Goal: Information Seeking & Learning: Learn about a topic

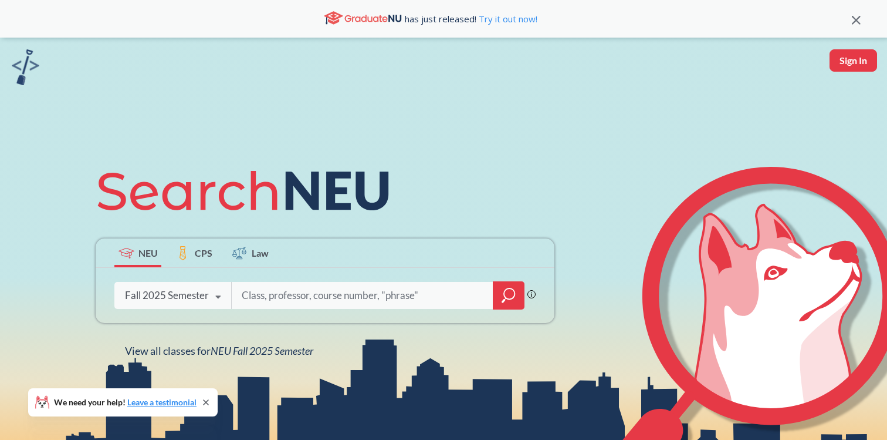
click at [365, 292] on input "search" at bounding box center [363, 295] width 244 height 25
type input "theory of comput"
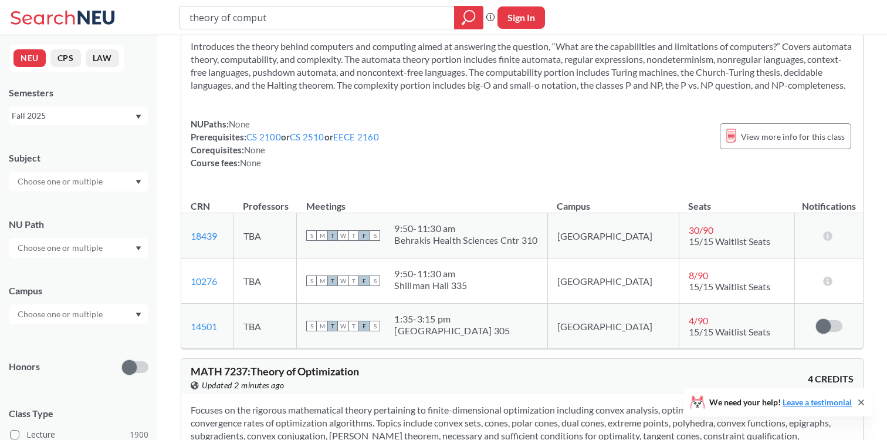
scroll to position [59, 0]
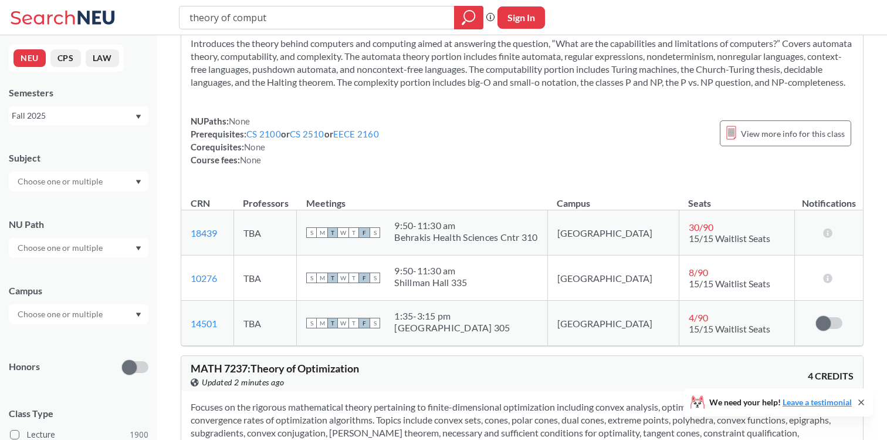
click at [607, 295] on td "[GEOGRAPHIC_DATA]" at bounding box center [613, 277] width 131 height 45
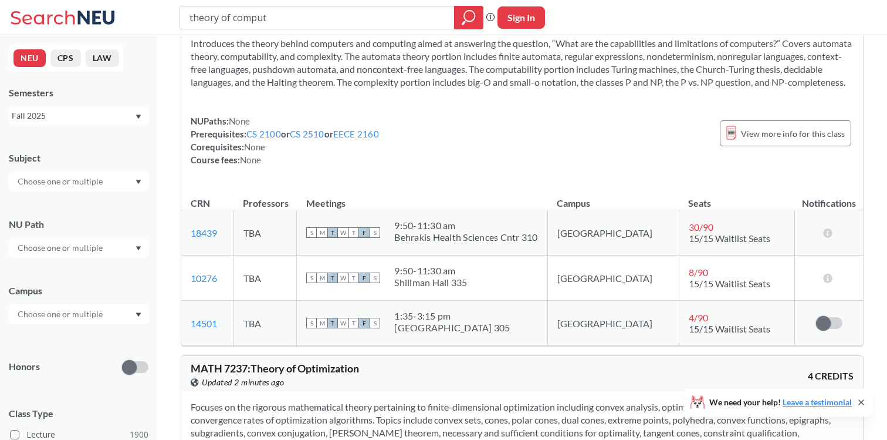
click at [607, 295] on td "[GEOGRAPHIC_DATA]" at bounding box center [613, 277] width 131 height 45
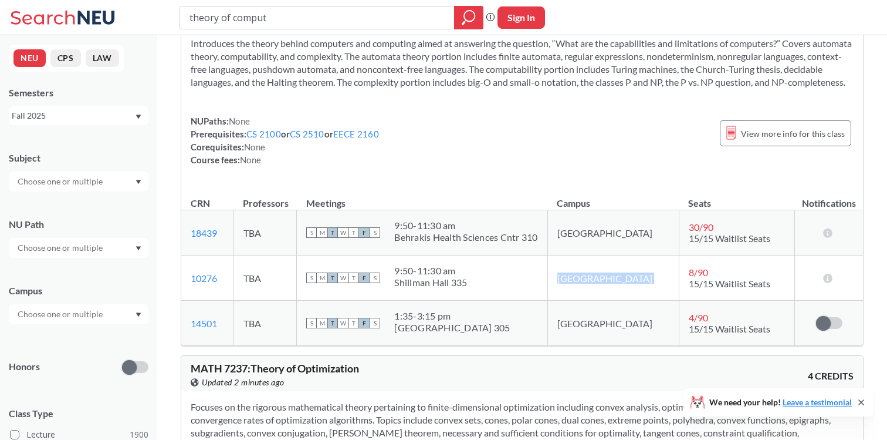
click at [607, 295] on td "[GEOGRAPHIC_DATA]" at bounding box center [613, 277] width 131 height 45
